Goal: Information Seeking & Learning: Learn about a topic

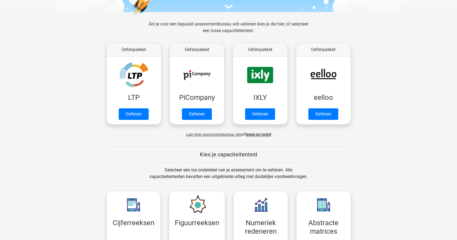
scroll to position [217, 0]
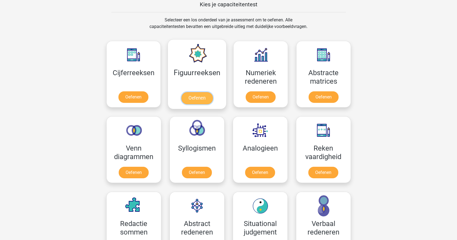
click at [196, 95] on link "Oefenen" at bounding box center [196, 98] width 31 height 12
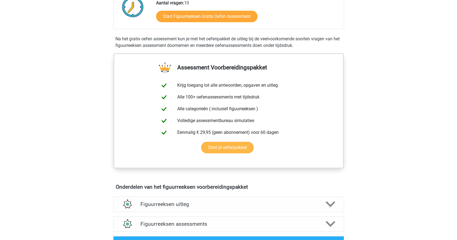
scroll to position [48, 0]
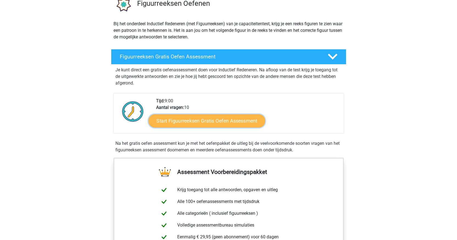
click at [219, 122] on link "Start Figuurreeksen Gratis Oefen Assessment" at bounding box center [206, 120] width 116 height 13
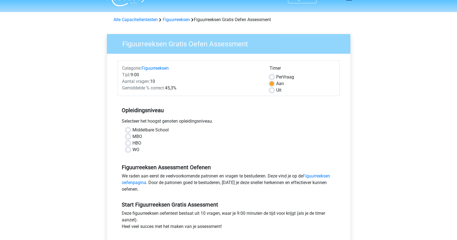
scroll to position [26, 0]
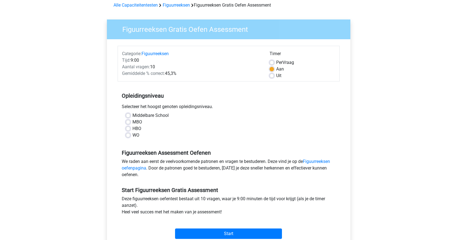
click at [132, 129] on label "HBO" at bounding box center [136, 128] width 9 height 7
click at [129, 129] on input "HBO" at bounding box center [128, 127] width 4 height 5
radio input "true"
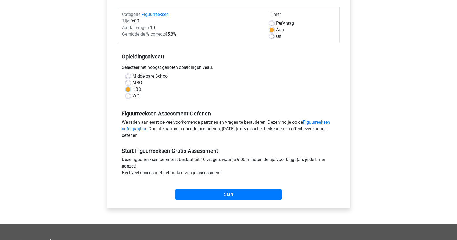
scroll to position [76, 0]
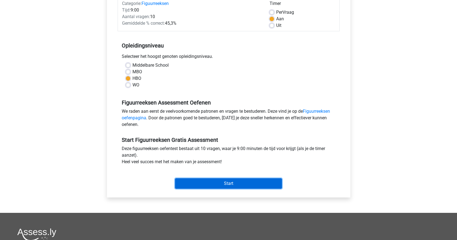
click at [246, 181] on input "Start" at bounding box center [228, 183] width 107 height 10
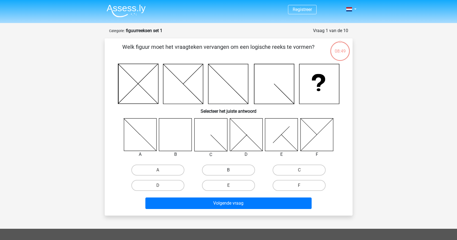
click at [240, 171] on label "B" at bounding box center [228, 170] width 53 height 11
click at [232, 171] on input "B" at bounding box center [230, 172] width 4 height 4
radio input "true"
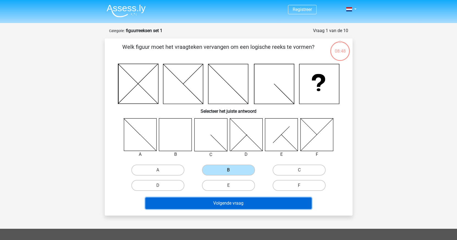
click at [237, 206] on button "Volgende vraag" at bounding box center [228, 204] width 166 height 12
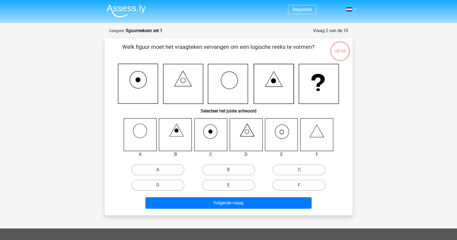
scroll to position [27, 0]
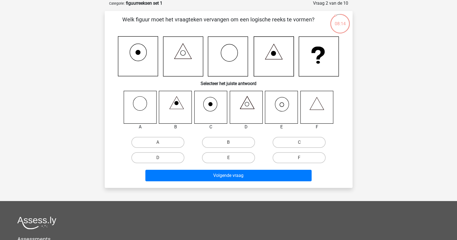
click at [281, 112] on icon at bounding box center [281, 107] width 33 height 33
click at [232, 157] on label "E" at bounding box center [228, 157] width 53 height 11
click at [232, 158] on input "E" at bounding box center [230, 160] width 4 height 4
radio input "true"
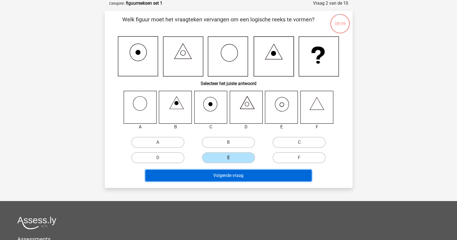
click at [241, 175] on button "Volgende vraag" at bounding box center [228, 176] width 166 height 12
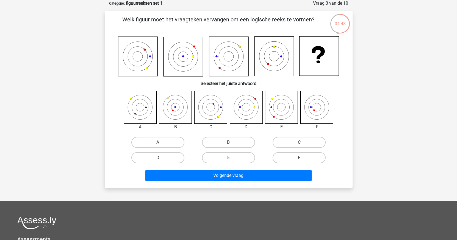
click at [227, 159] on label "E" at bounding box center [228, 157] width 53 height 11
click at [228, 159] on input "E" at bounding box center [230, 160] width 4 height 4
radio input "true"
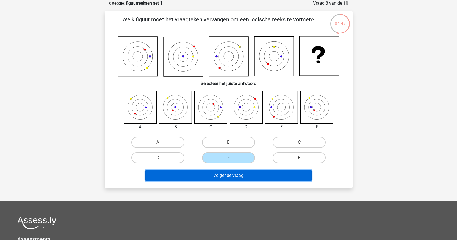
click at [233, 178] on button "Volgende vraag" at bounding box center [228, 176] width 166 height 12
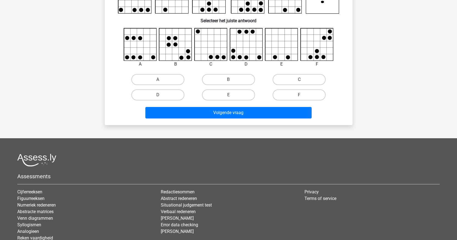
scroll to position [19, 0]
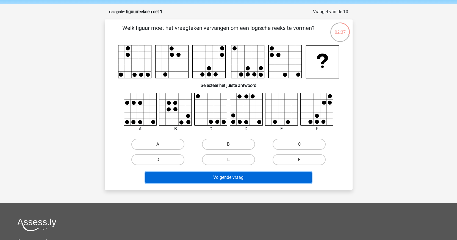
click at [226, 178] on button "Volgende vraag" at bounding box center [228, 178] width 166 height 12
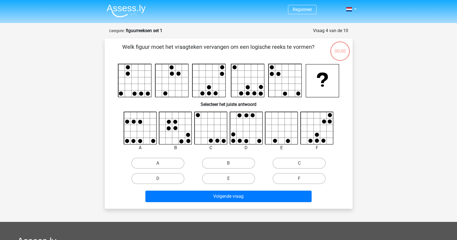
scroll to position [19, 0]
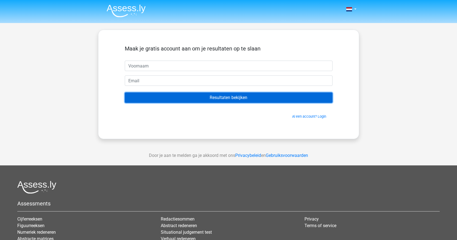
click at [222, 99] on input "Resultaten bekijken" at bounding box center [229, 98] width 208 height 10
